Goal: Book appointment/travel/reservation

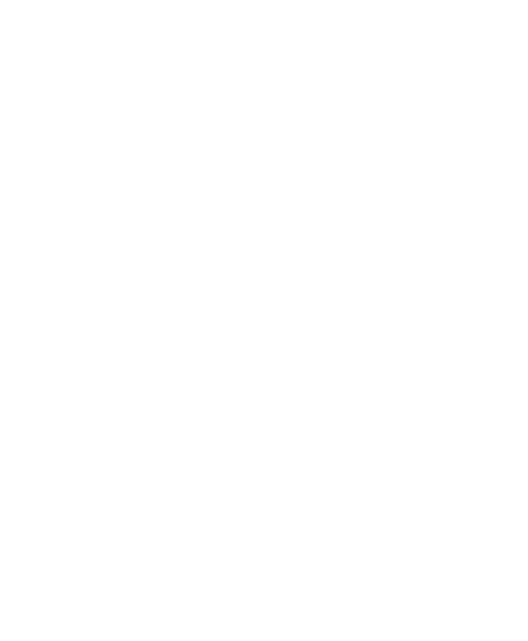
click at [82, 493] on div "Anreise" at bounding box center [51, 484] width 77 height 18
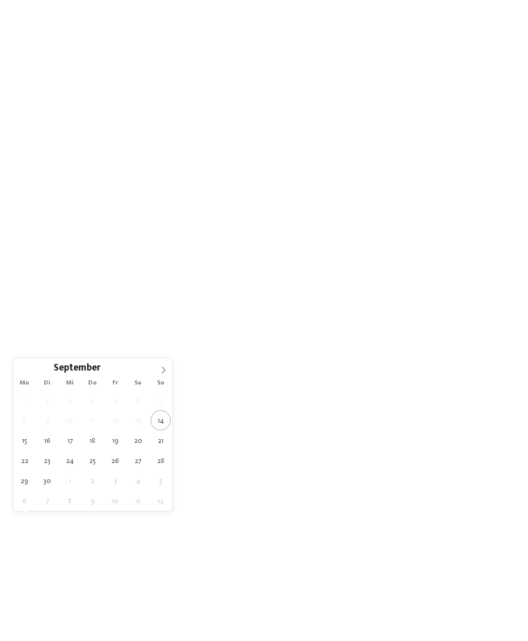
click at [163, 371] on icon at bounding box center [163, 369] width 7 height 7
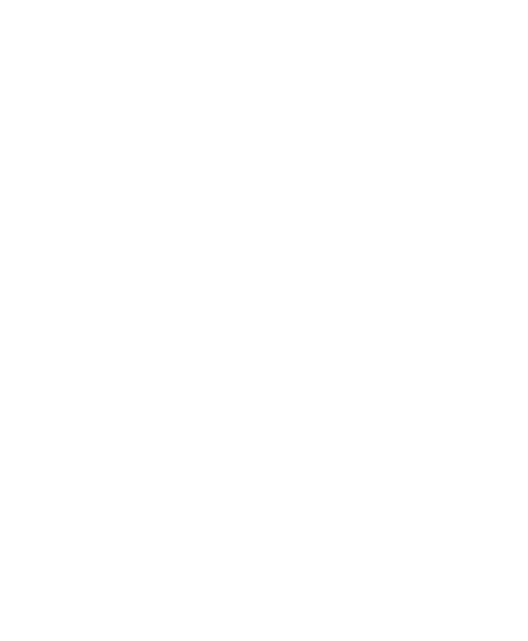
click at [67, 493] on div "[DATE]" at bounding box center [51, 484] width 77 height 18
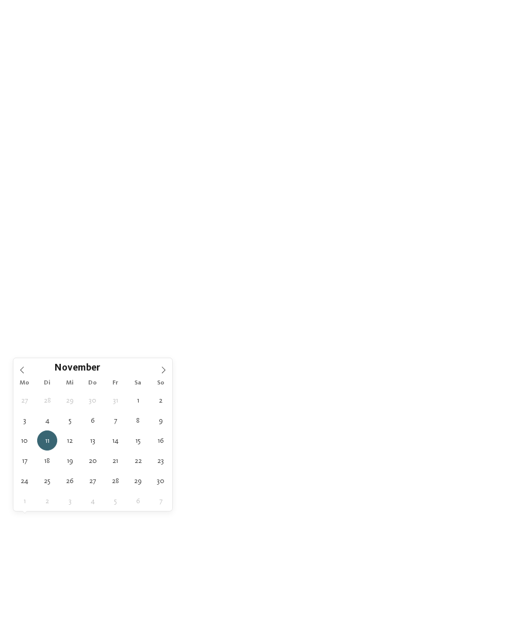
type div "[DATE]"
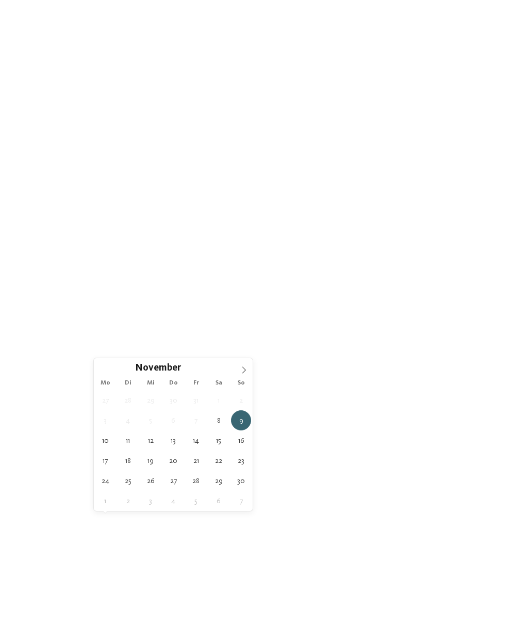
click at [165, 486] on icon at bounding box center [165, 484] width 4 height 4
type div "[DATE]"
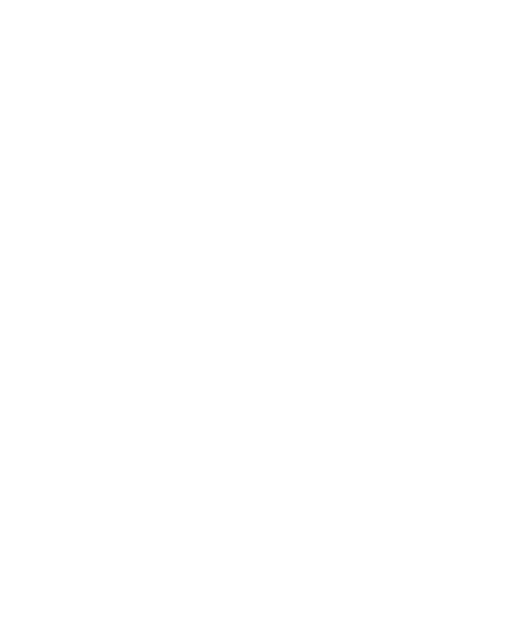
click at [245, 486] on icon at bounding box center [246, 484] width 4 height 4
click at [349, 218] on icon at bounding box center [347, 227] width 22 height 18
click at [480, 493] on link "Hotel finden" at bounding box center [476, 484] width 77 height 18
